Goal: Information Seeking & Learning: Learn about a topic

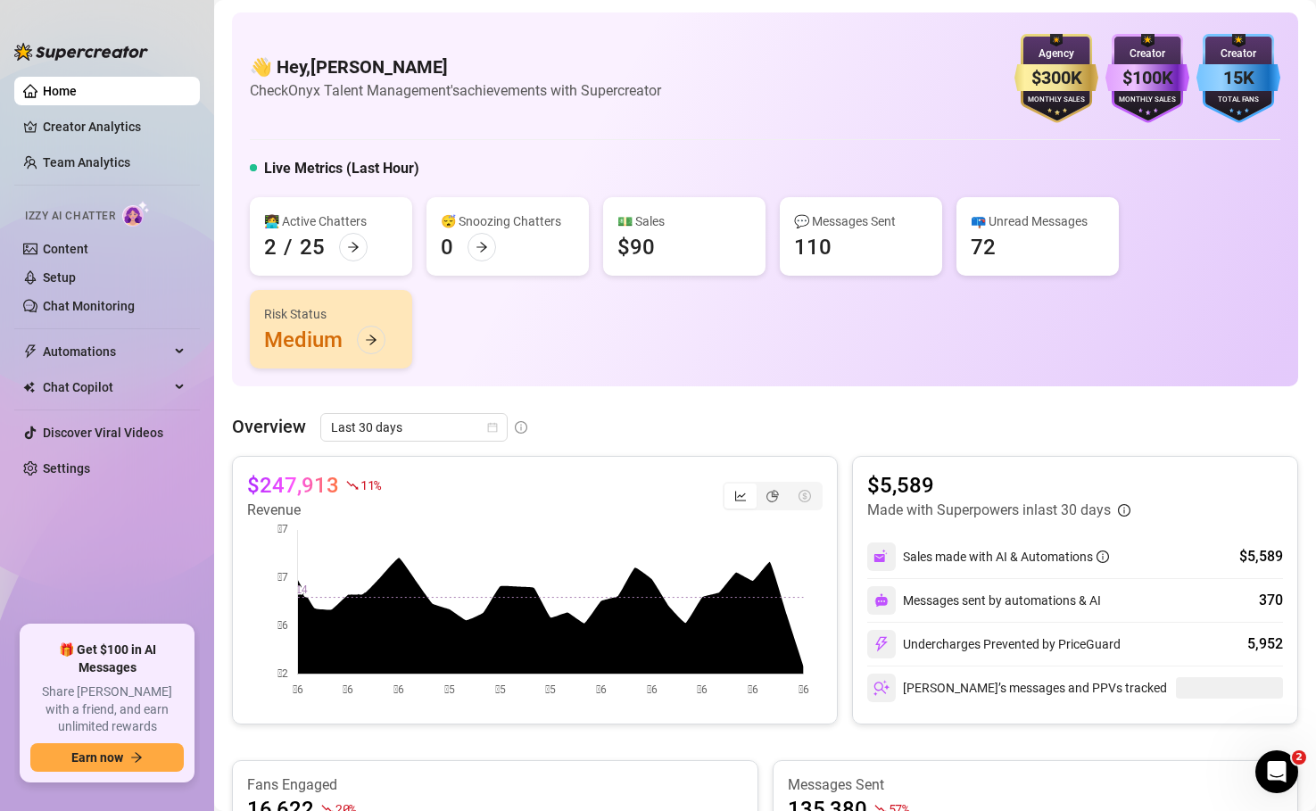
click at [835, 449] on div "Overview Last 30 days $247,913 11 % Revenue $5,589 Made with Superpowers in las…" at bounding box center [765, 818] width 1067 height 810
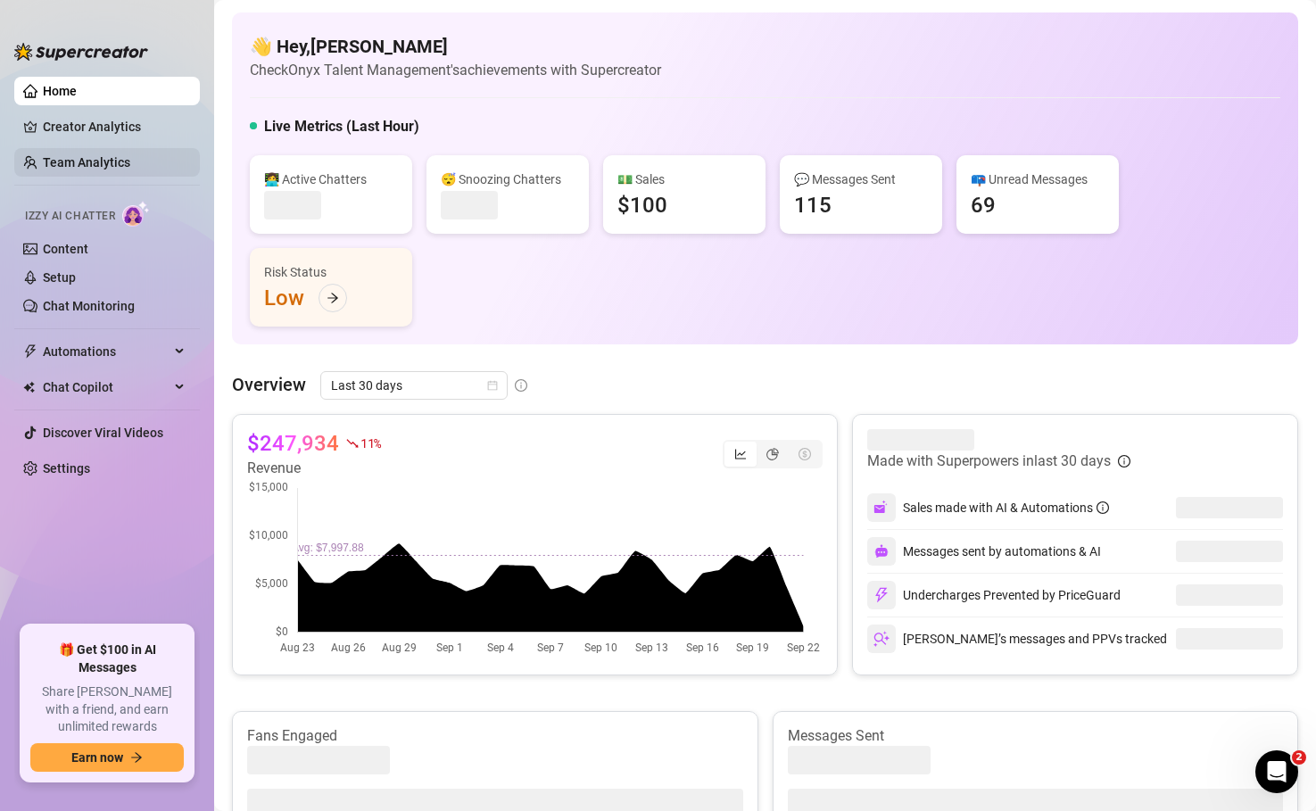
click at [64, 157] on link "Team Analytics" at bounding box center [86, 162] width 87 height 14
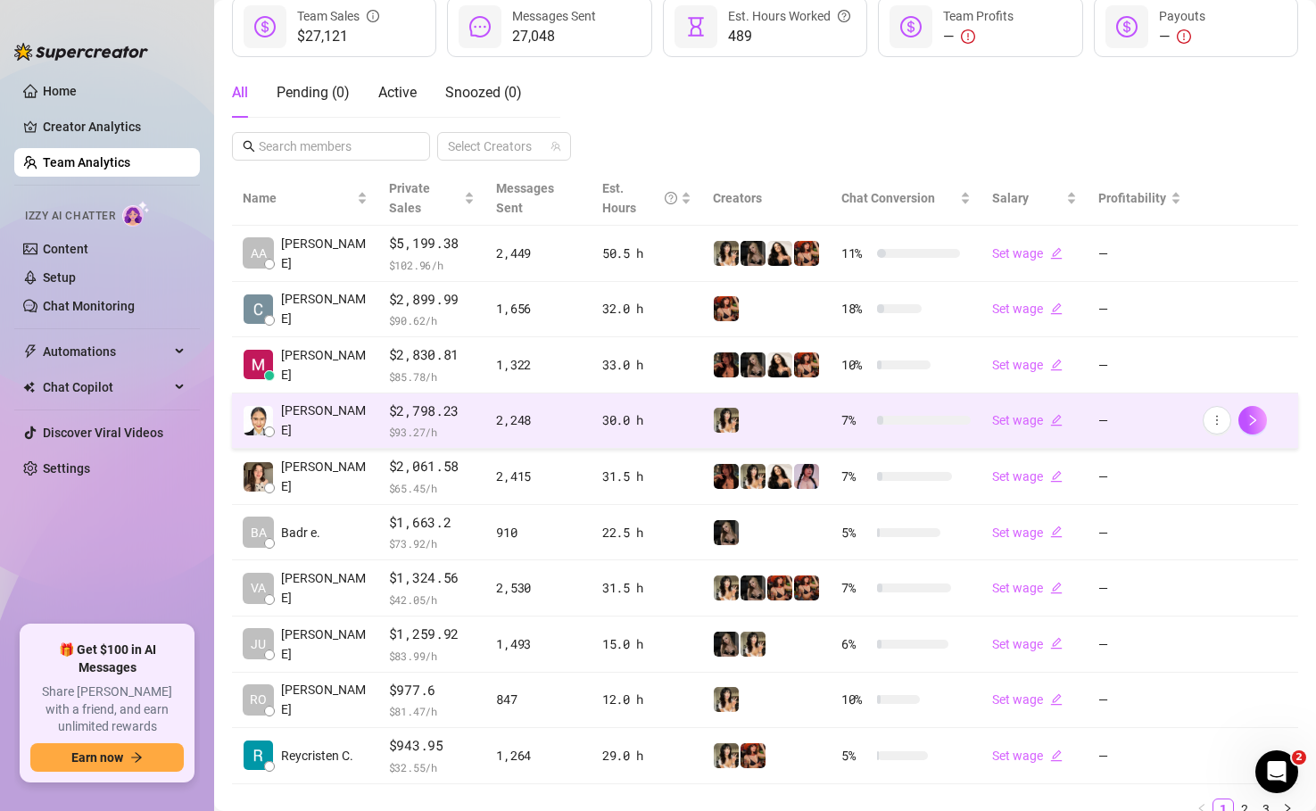
scroll to position [264, 0]
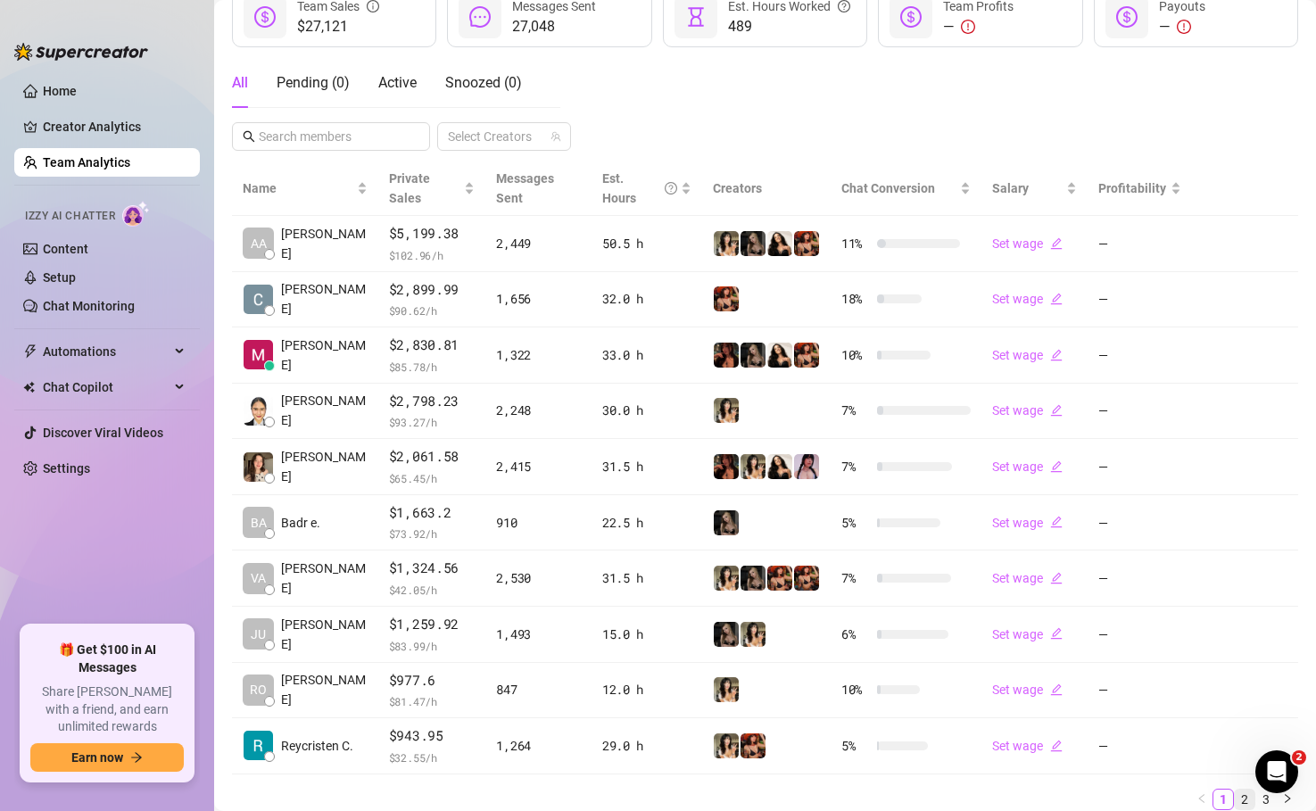
click at [1245, 790] on link "2" at bounding box center [1245, 800] width 20 height 20
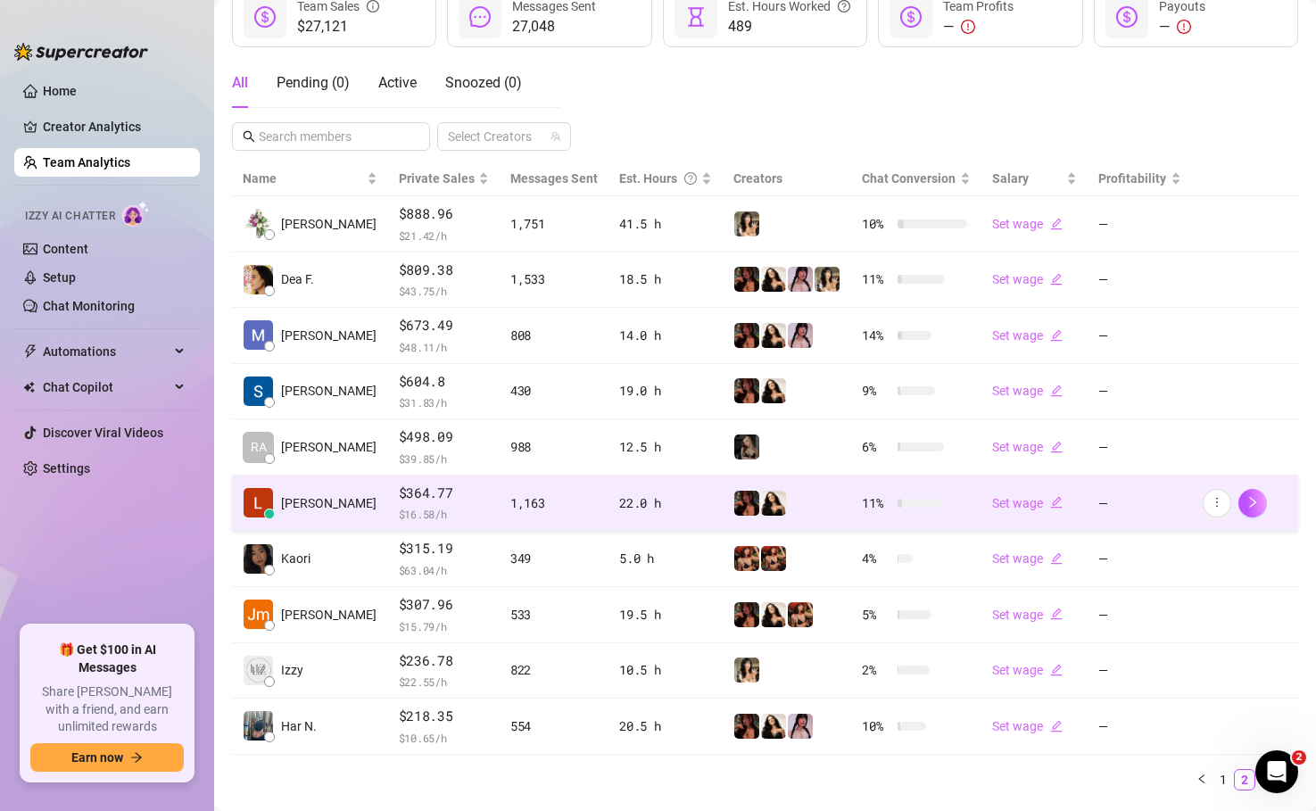
click at [455, 515] on span "$ 16.58 /h" at bounding box center [444, 514] width 90 height 18
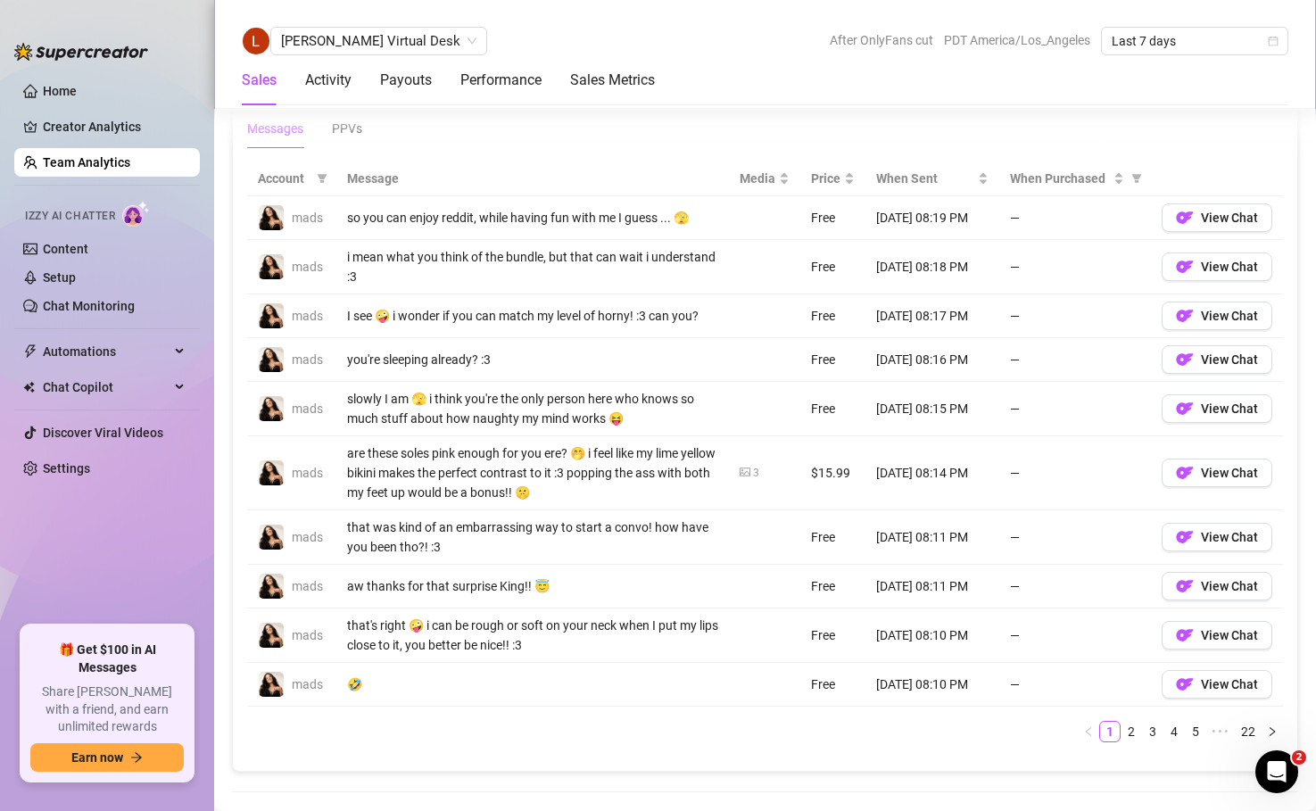
scroll to position [1249, 0]
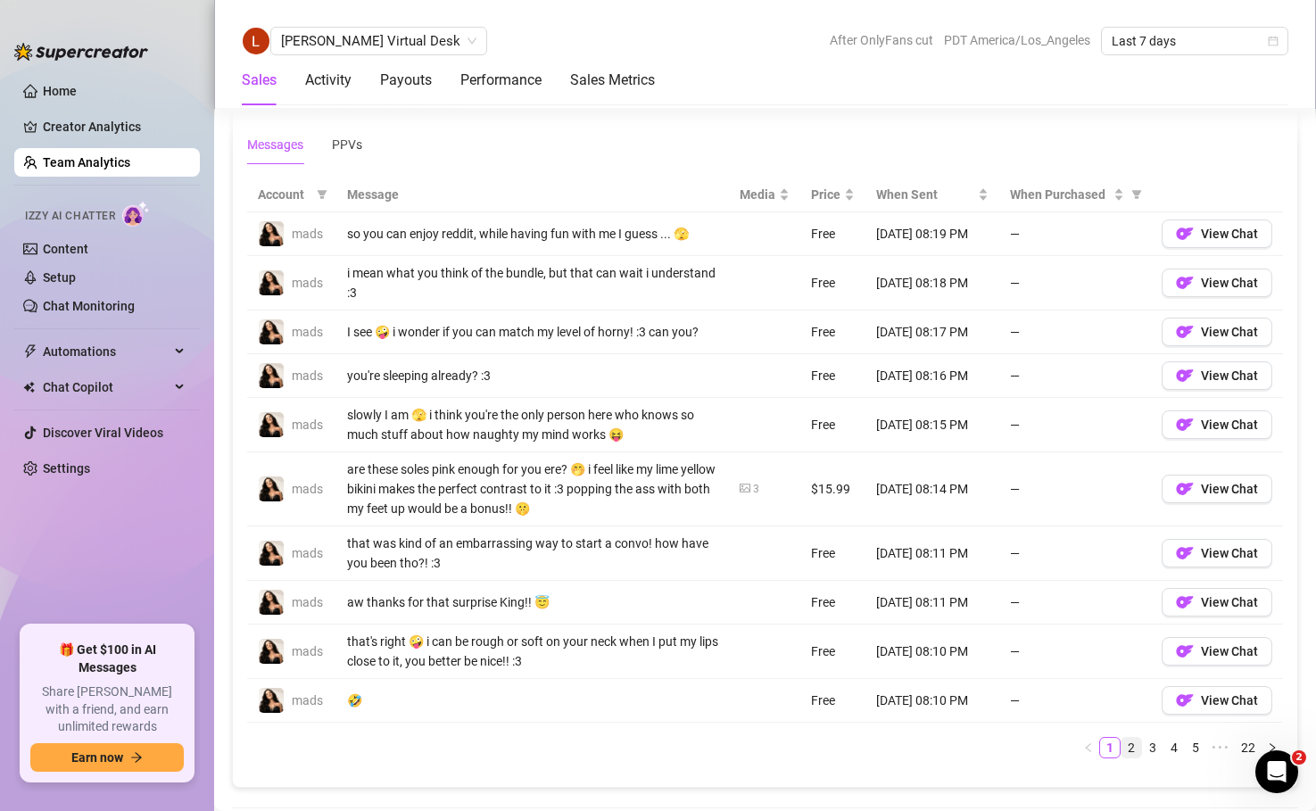
click at [1132, 751] on link "2" at bounding box center [1132, 748] width 20 height 20
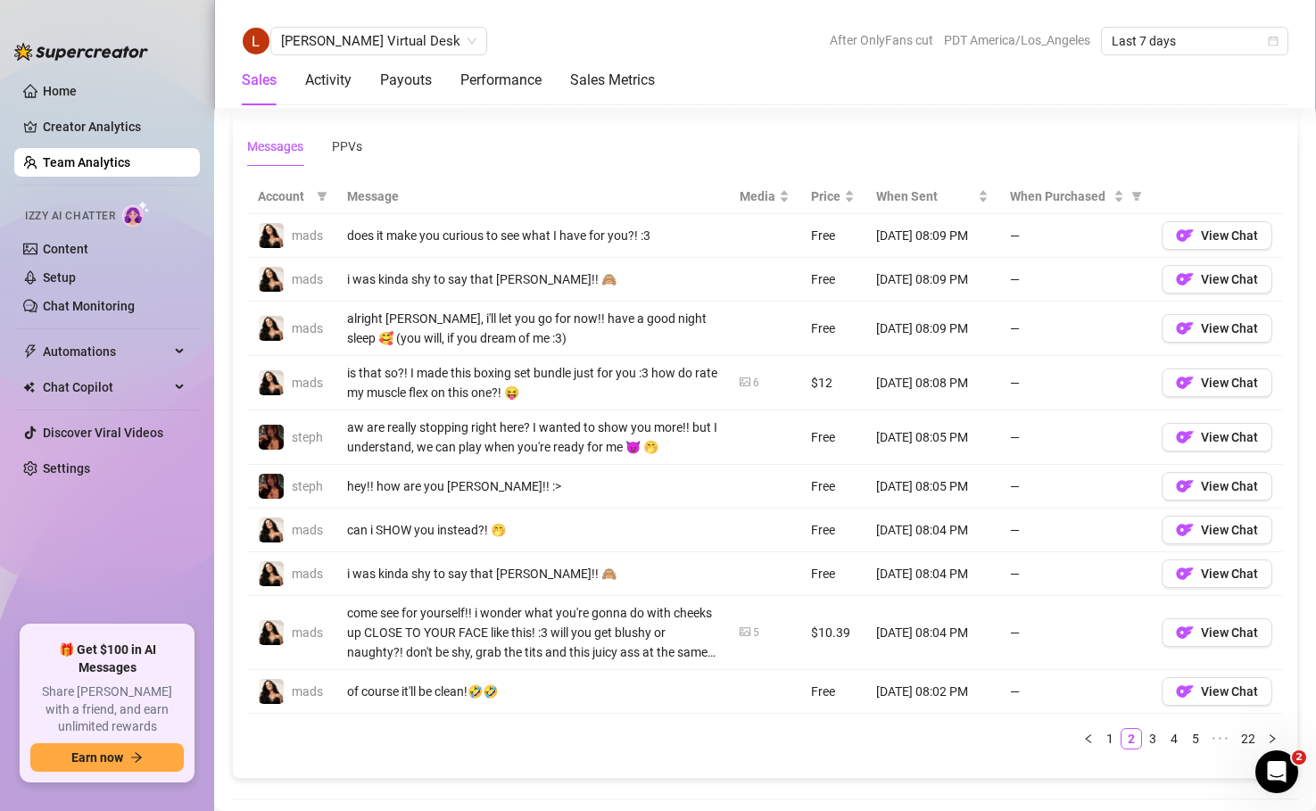
scroll to position [1241, 0]
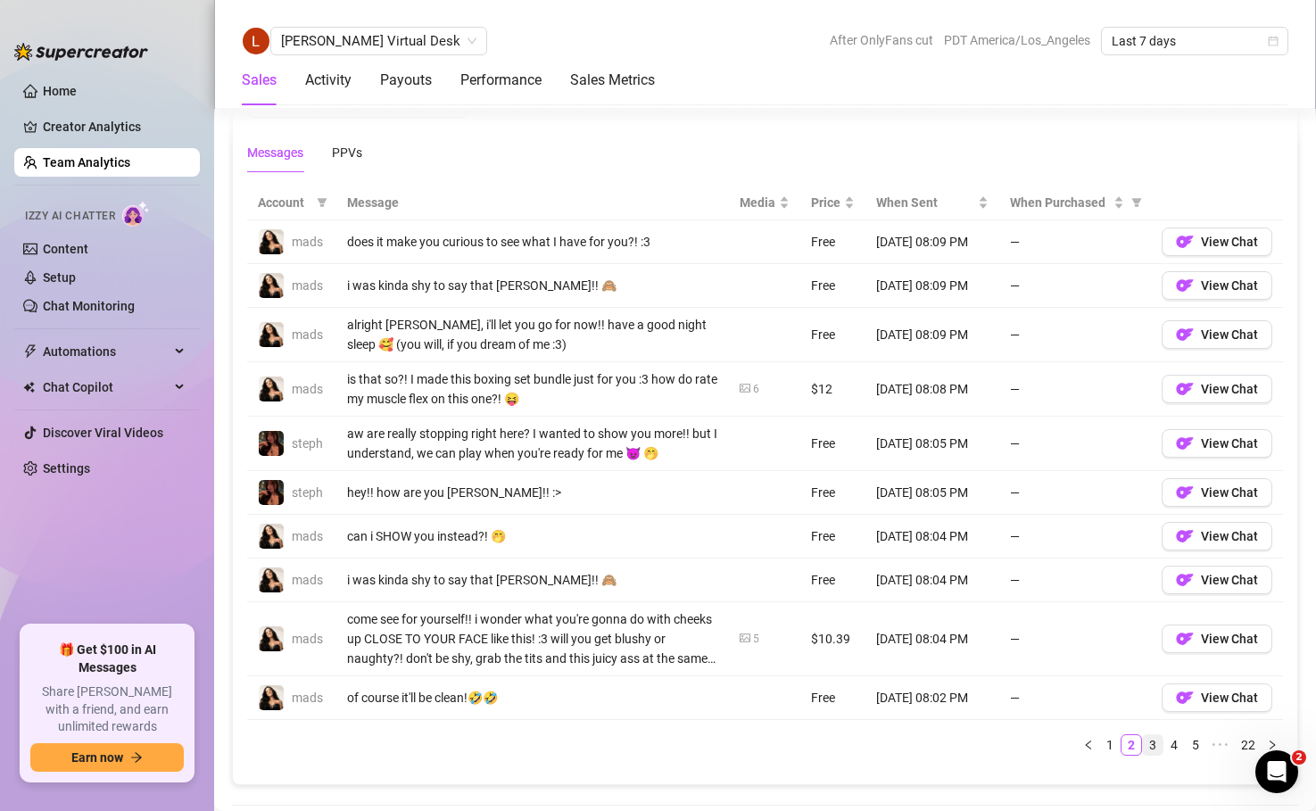
click at [1149, 741] on link "3" at bounding box center [1153, 745] width 20 height 20
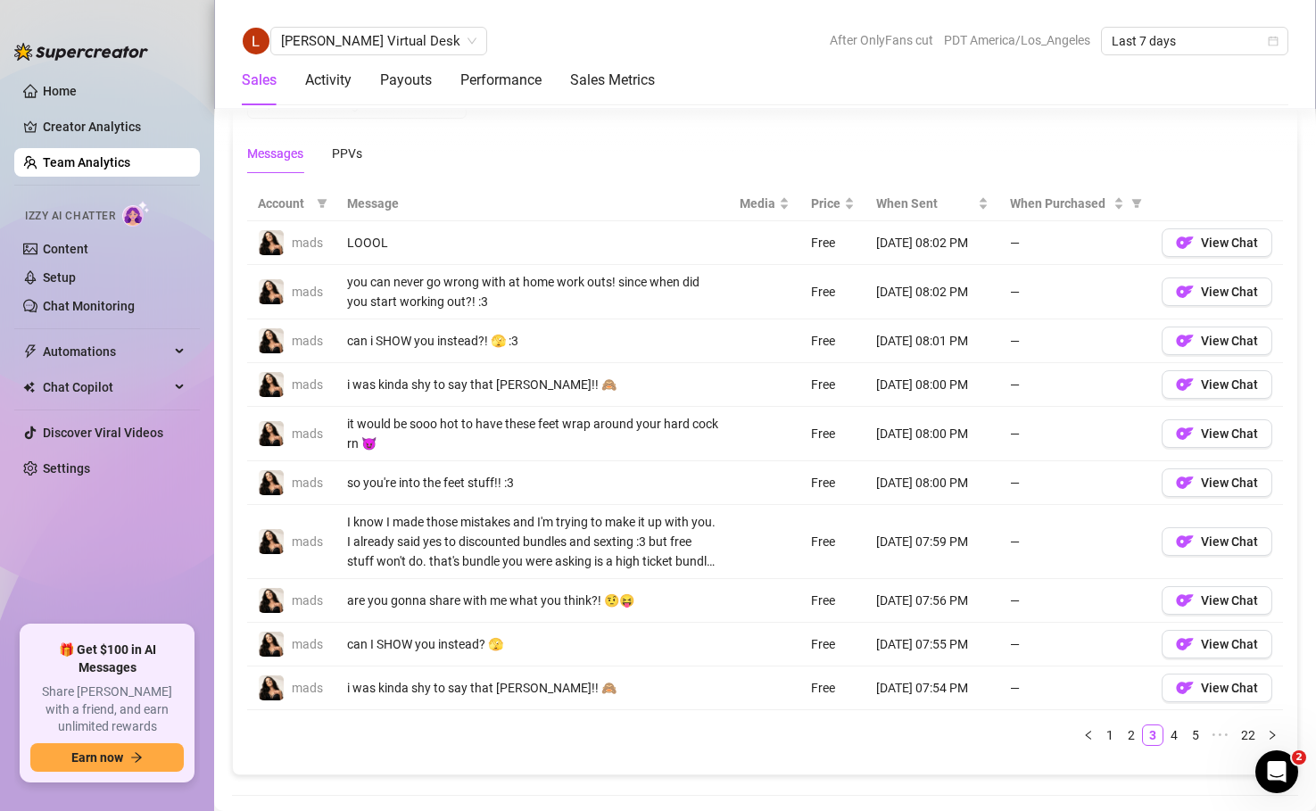
scroll to position [1241, 0]
click at [1180, 733] on link "4" at bounding box center [1175, 734] width 20 height 20
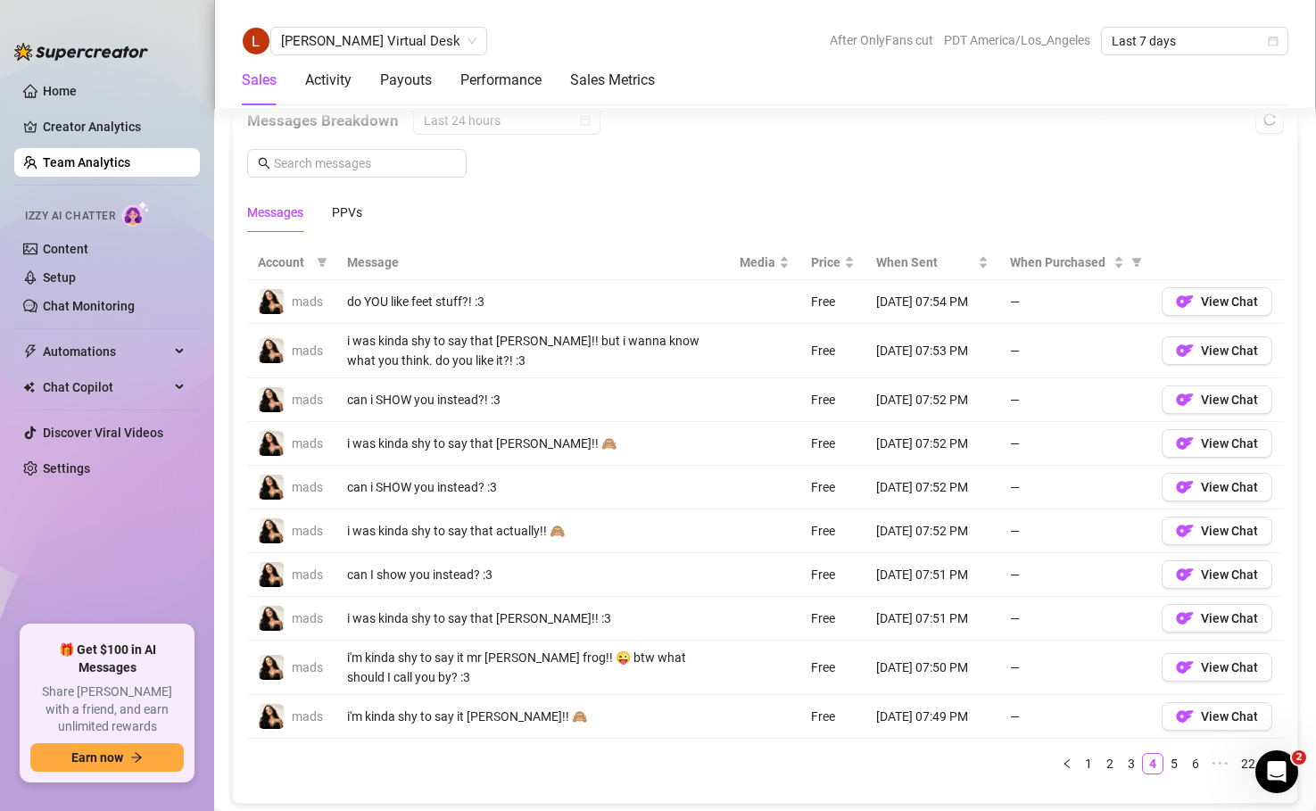
scroll to position [1192, 0]
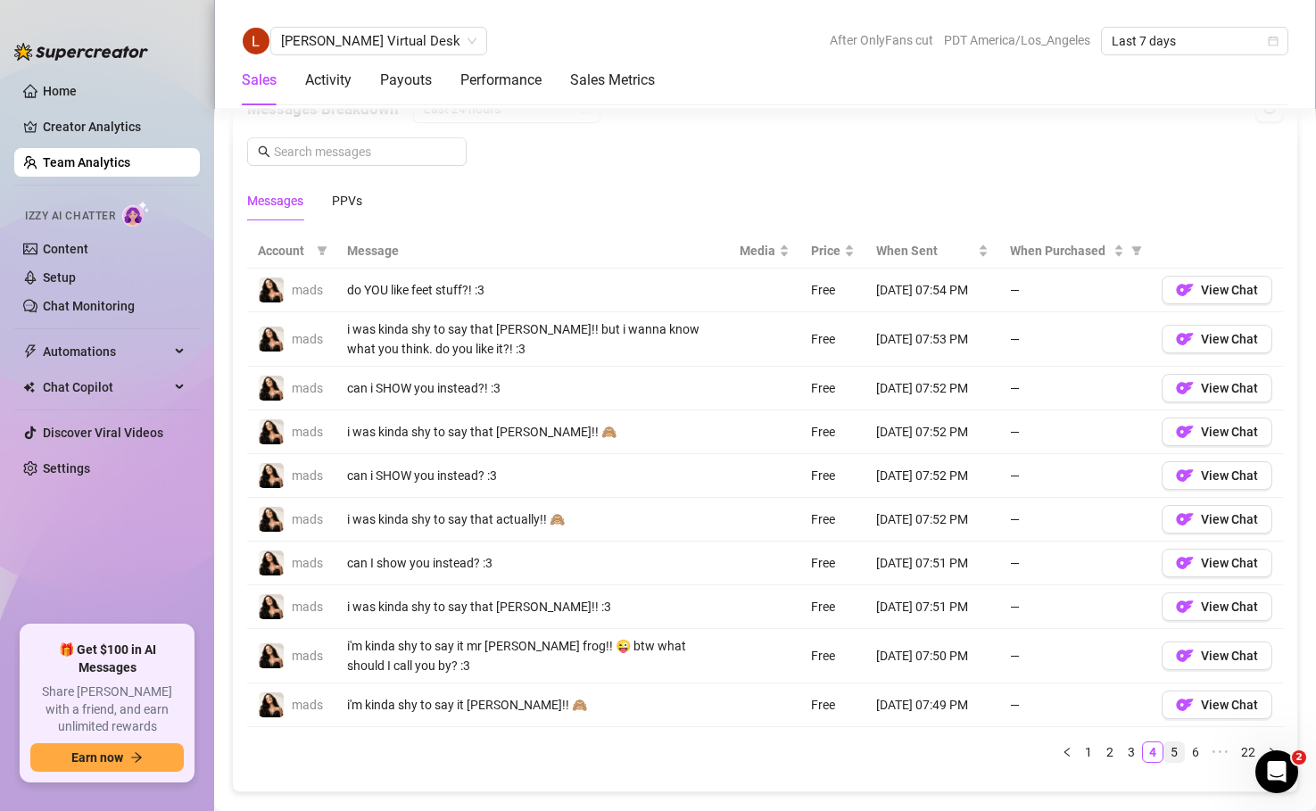
click at [1175, 750] on link "5" at bounding box center [1175, 753] width 20 height 20
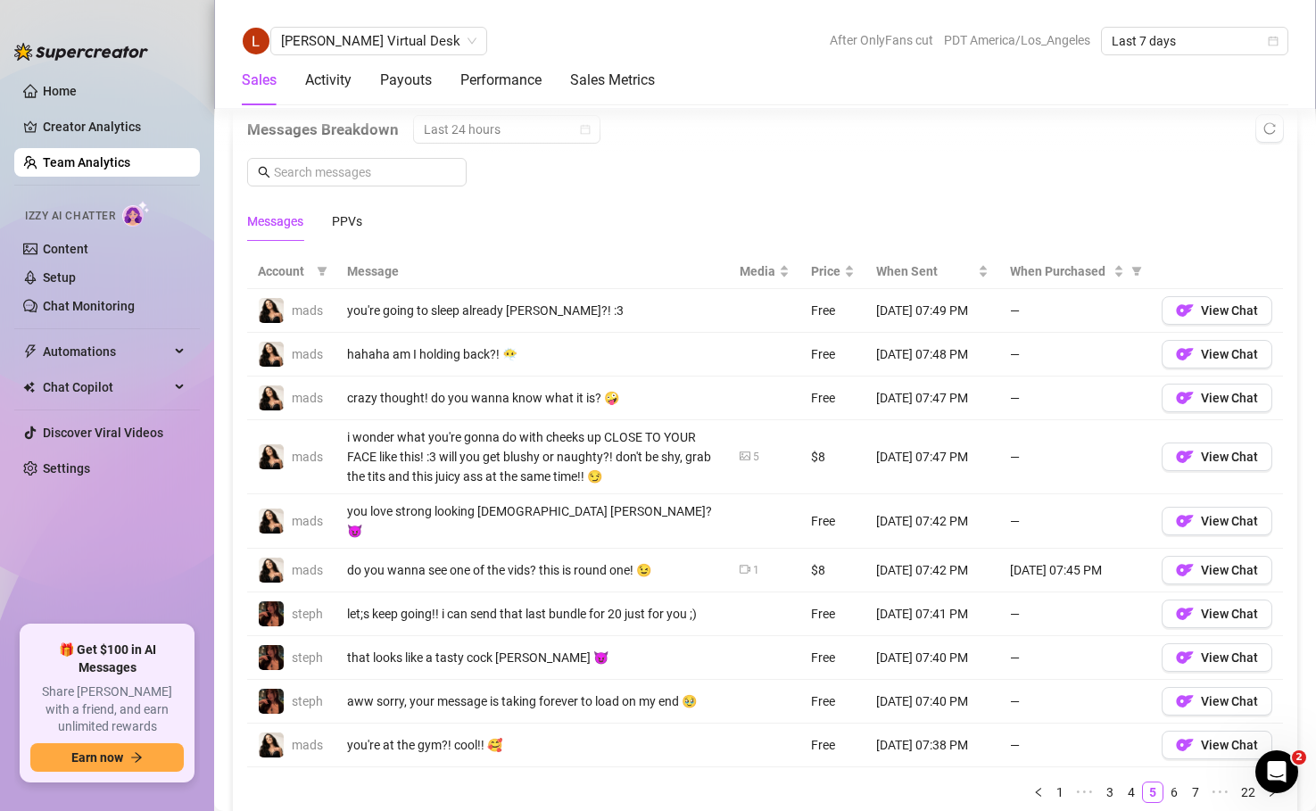
scroll to position [1175, 0]
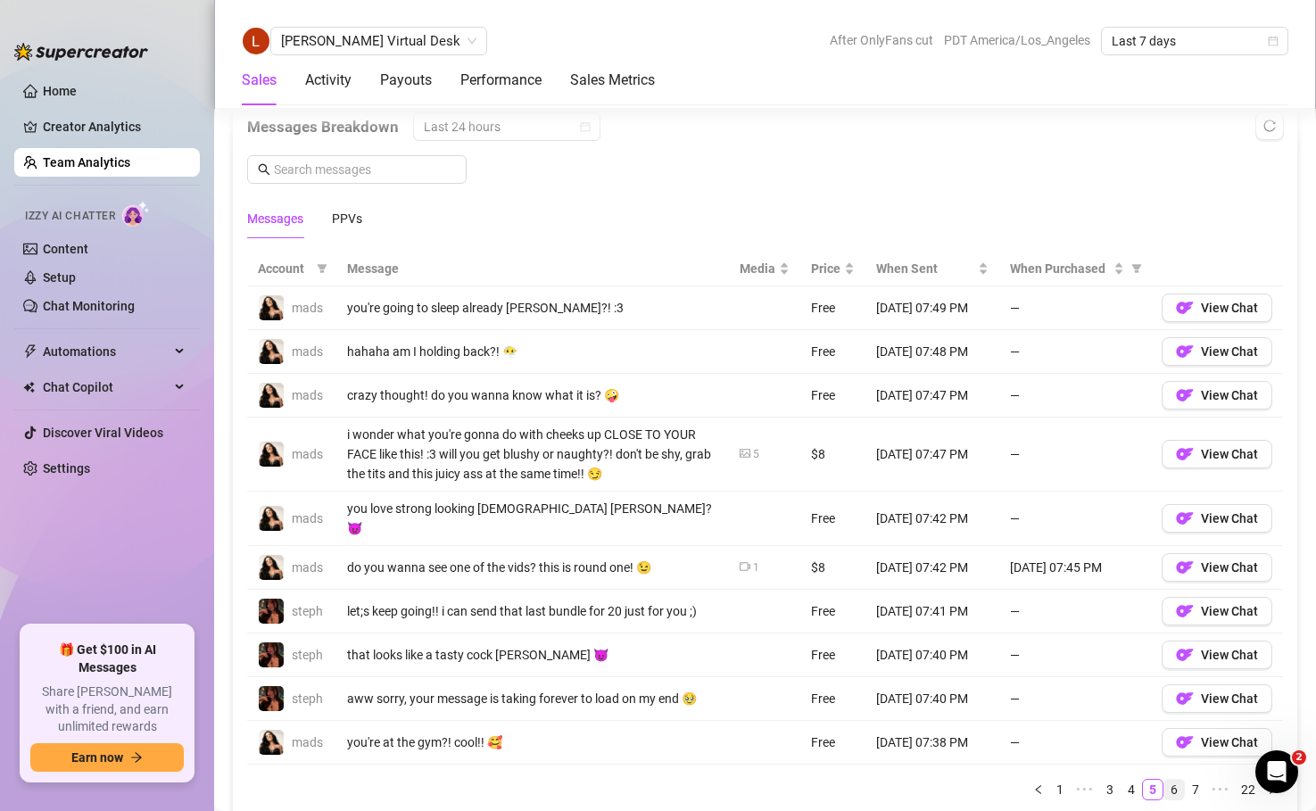
click at [1173, 780] on link "6" at bounding box center [1175, 790] width 20 height 20
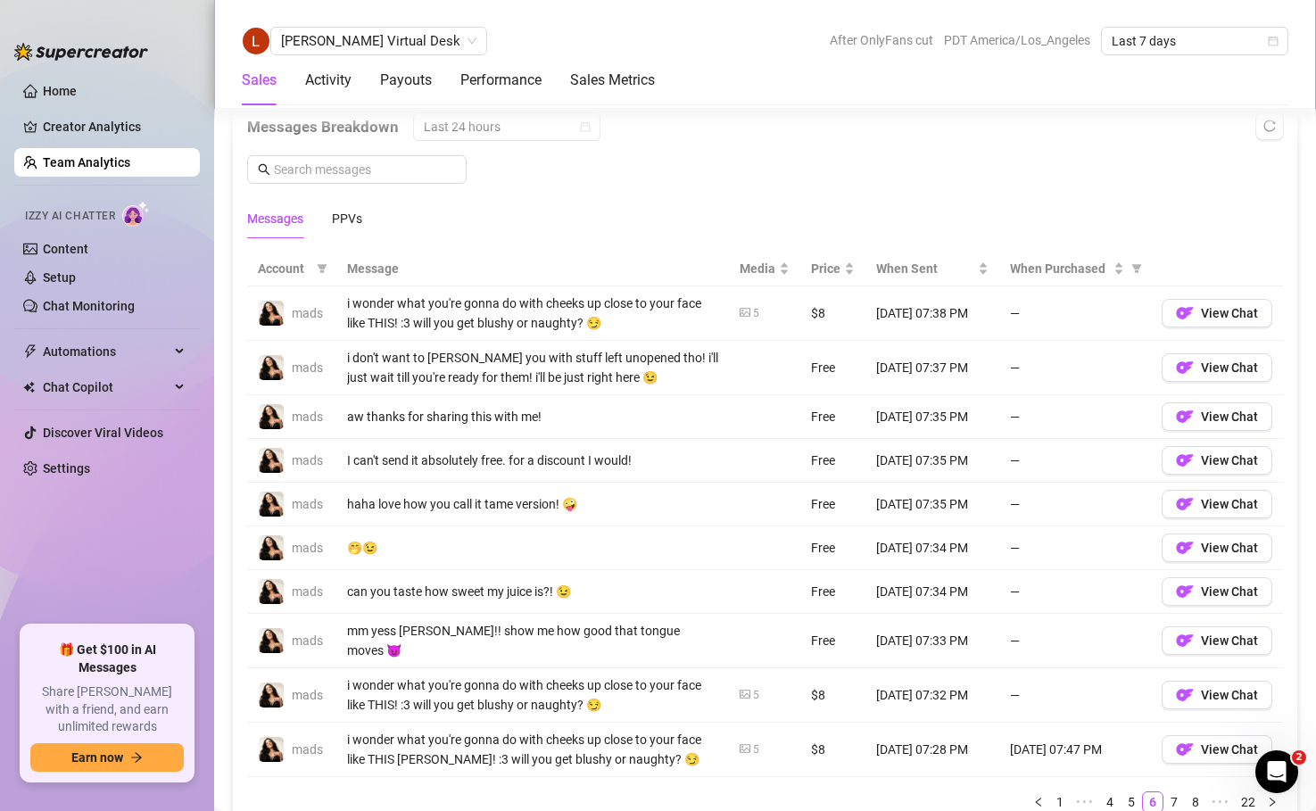
scroll to position [1221, 0]
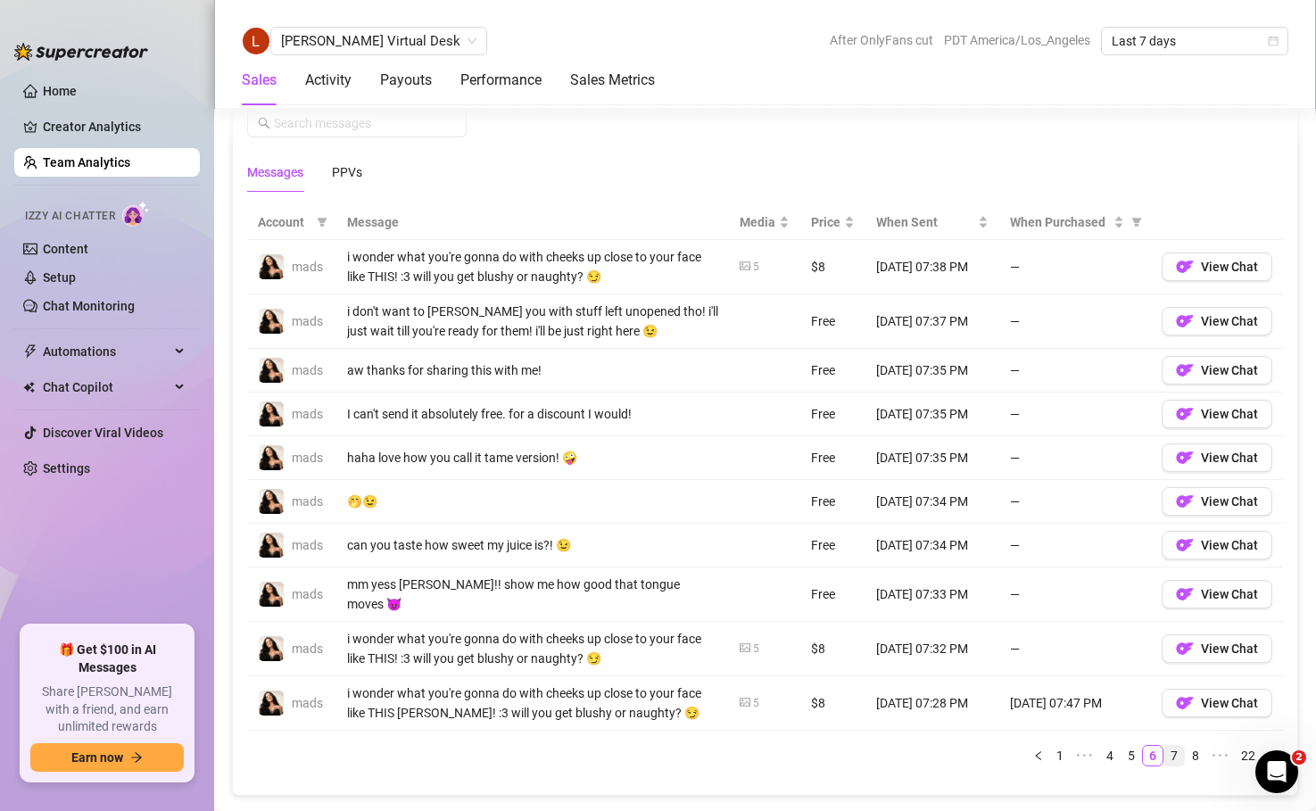
click at [1176, 746] on link "7" at bounding box center [1175, 756] width 20 height 20
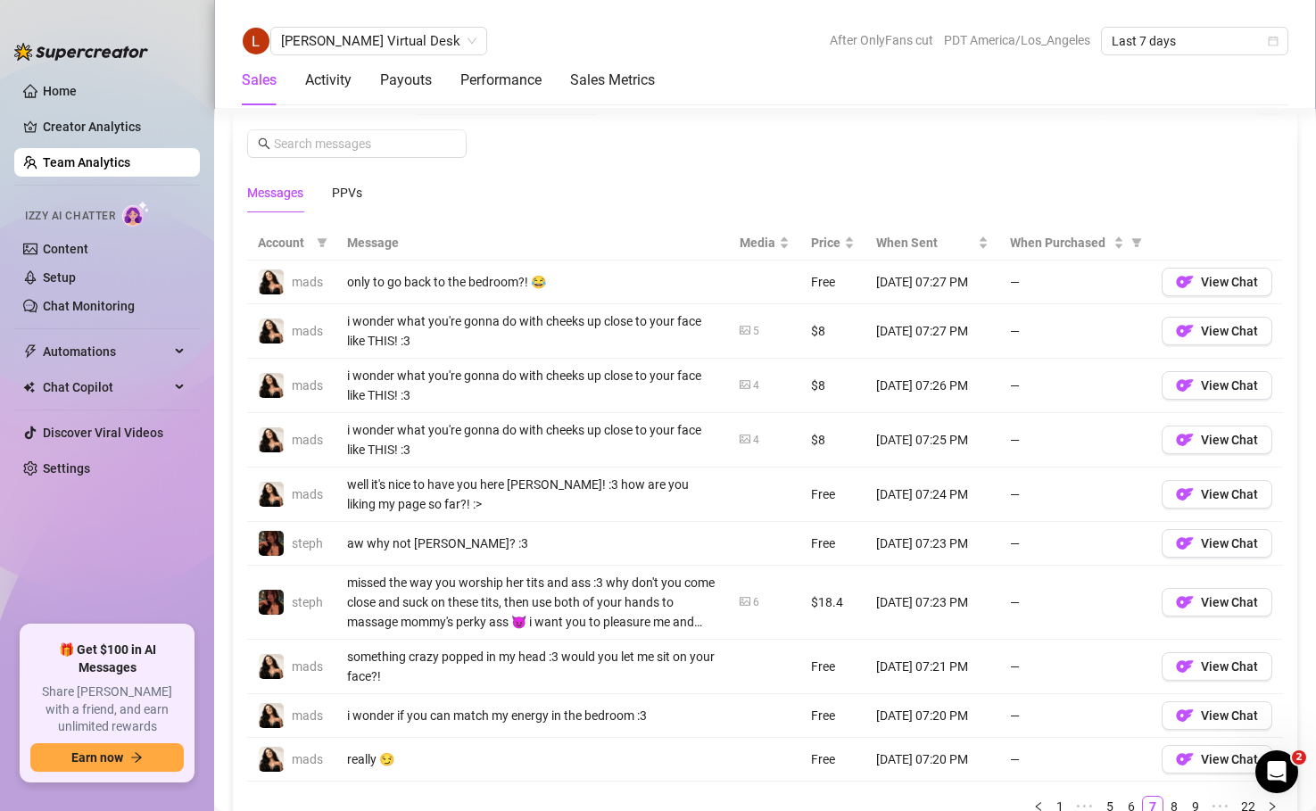
scroll to position [1215, 0]
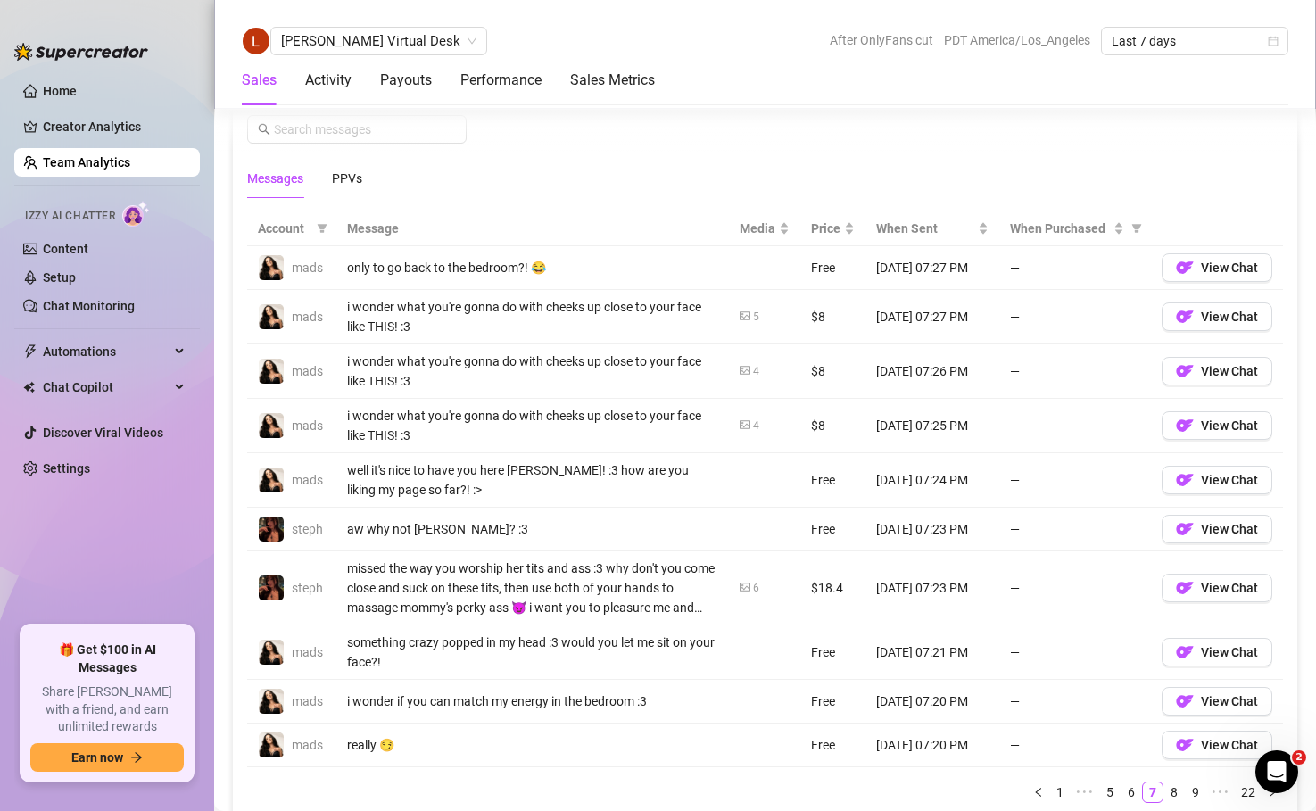
click at [58, 55] on img at bounding box center [81, 52] width 134 height 18
click at [58, 84] on link "Home" at bounding box center [60, 91] width 34 height 14
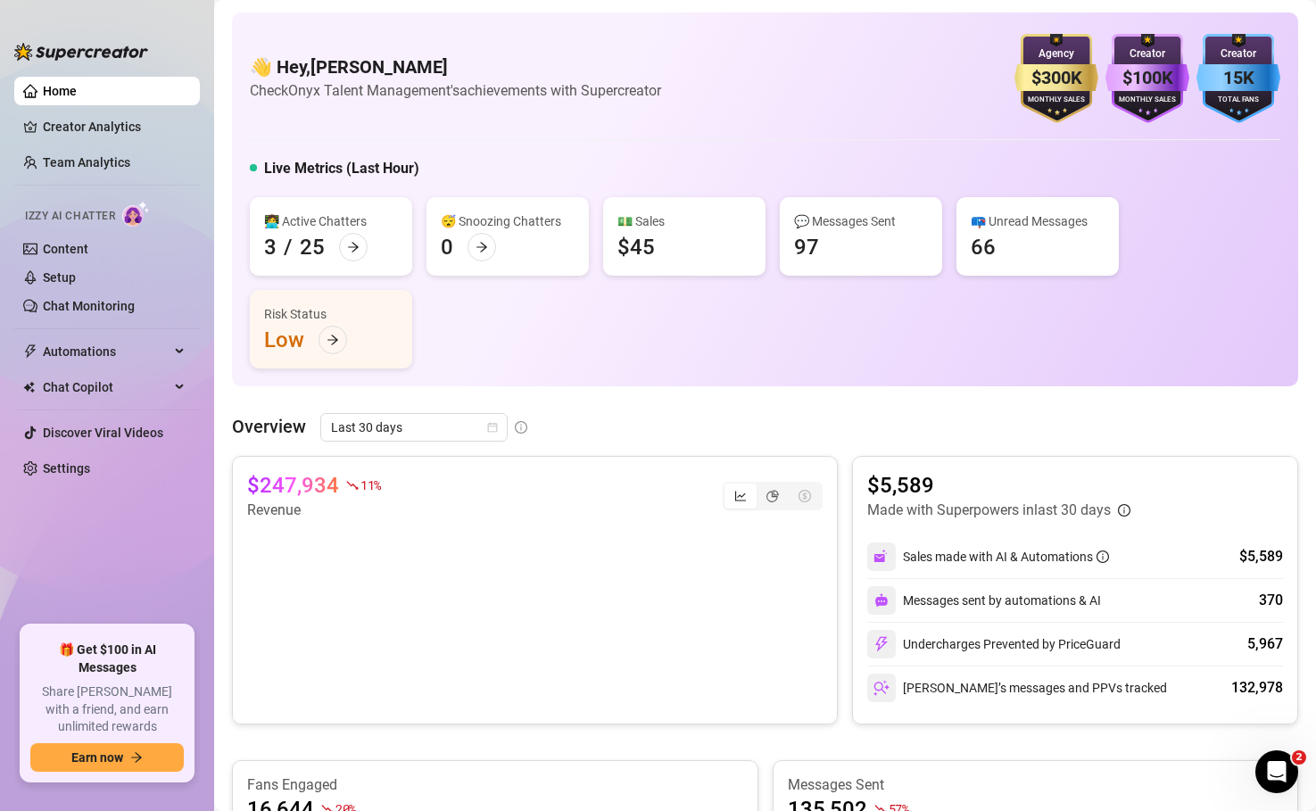
click at [847, 449] on div "Overview Last 30 days $247,934 11 % Revenue $5,589 Made with Superpowers in las…" at bounding box center [765, 818] width 1067 height 810
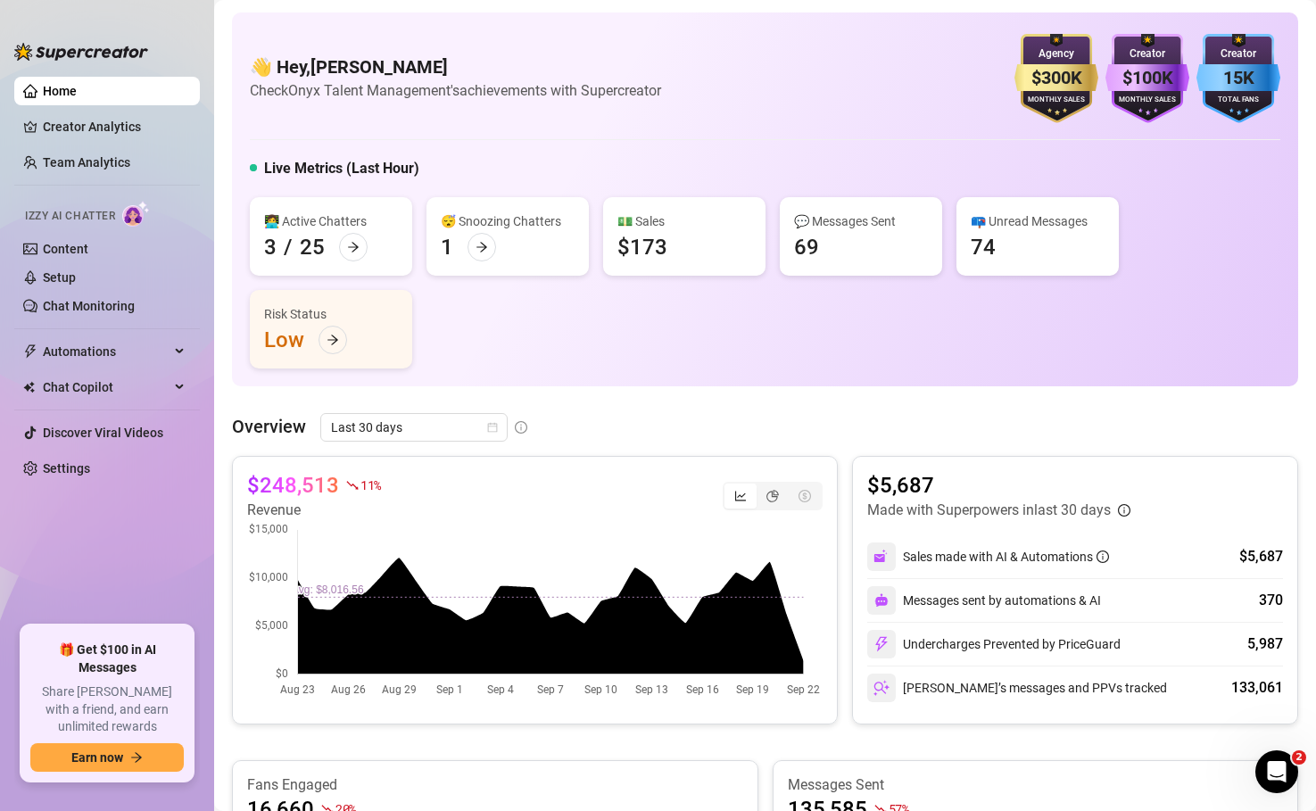
click at [845, 453] on div "Overview Last 30 days $248,513 11 % Revenue $5,687 Made with Superpowers in las…" at bounding box center [765, 818] width 1067 height 810
